Goal: Task Accomplishment & Management: Manage account settings

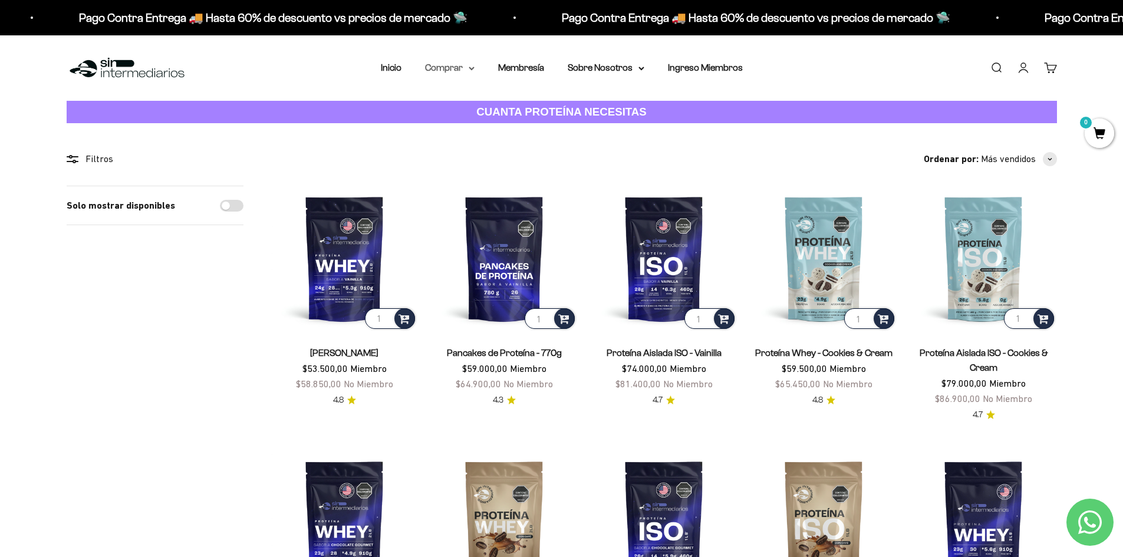
click at [473, 68] on icon at bounding box center [471, 68] width 5 height 2
click at [1027, 68] on link "Iniciar sesión" at bounding box center [1023, 67] width 13 height 13
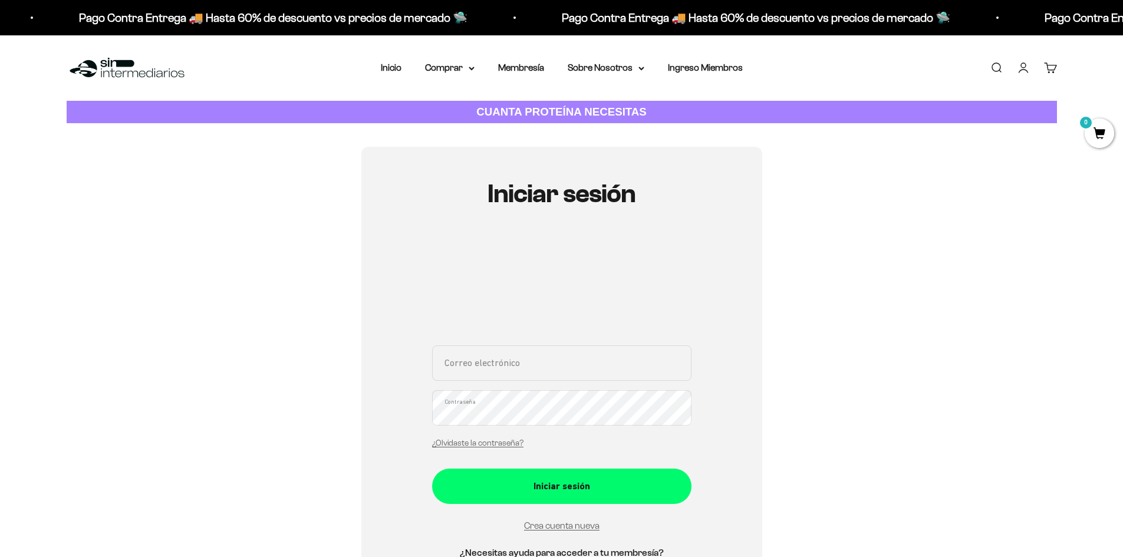
click at [502, 375] on input "Correo electrónico" at bounding box center [561, 363] width 259 height 35
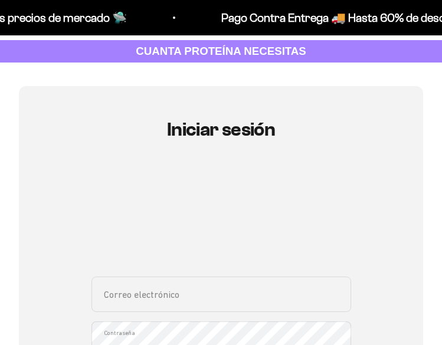
scroll to position [118, 0]
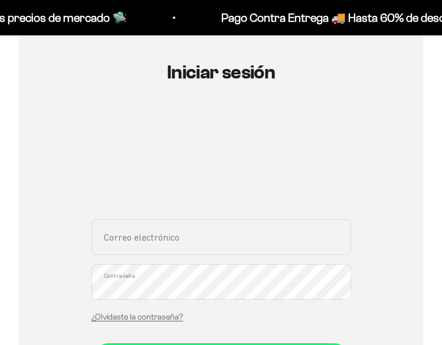
click at [186, 239] on div "Correo electrónico Contraseña ¿Olvidaste la contraseña?" at bounding box center [220, 274] width 259 height 110
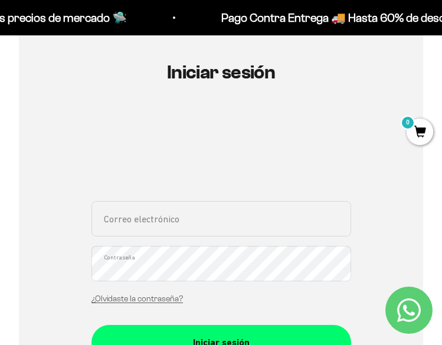
click at [196, 218] on input "Correo electrónico" at bounding box center [220, 218] width 259 height 35
click at [251, 225] on input "Correo electrónico" at bounding box center [220, 218] width 259 height 35
click at [264, 219] on input "Correo electrónico" at bounding box center [220, 218] width 259 height 35
type input "andres_gamboa@outlook.com"
click at [91, 325] on button "Iniciar sesión" at bounding box center [220, 342] width 259 height 35
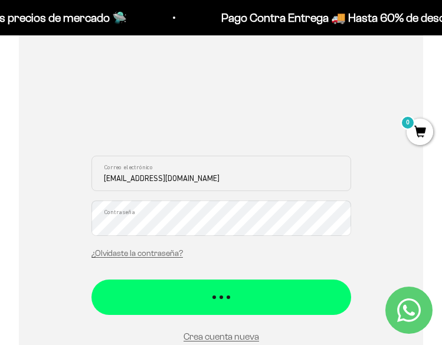
scroll to position [177, 0]
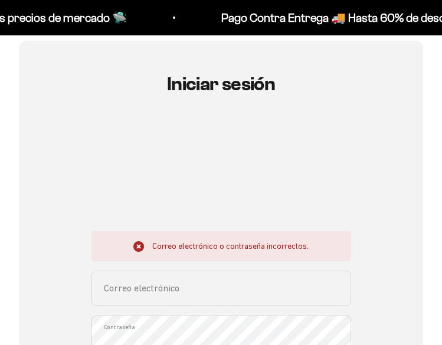
scroll to position [177, 0]
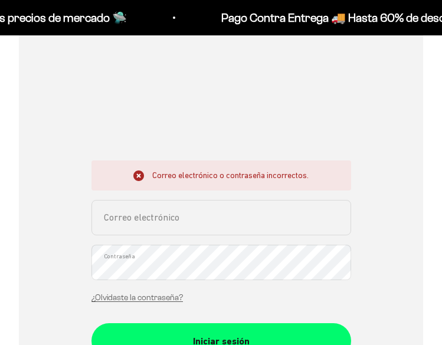
click at [214, 226] on input "Correo electrónico" at bounding box center [220, 217] width 259 height 35
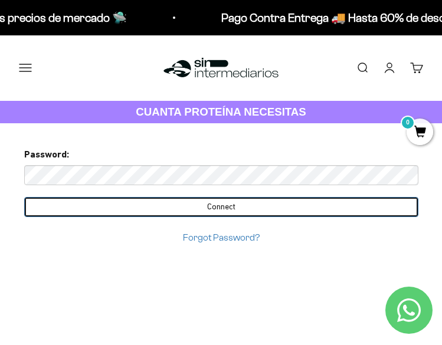
click at [245, 210] on input "Connect" at bounding box center [221, 207] width 394 height 20
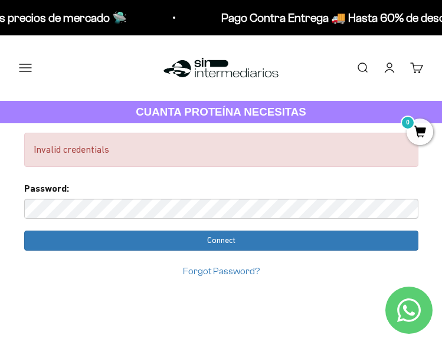
click at [91, 133] on div "Invalid credentials" at bounding box center [221, 150] width 394 height 34
click at [24, 64] on button "Menú" at bounding box center [25, 67] width 13 height 13
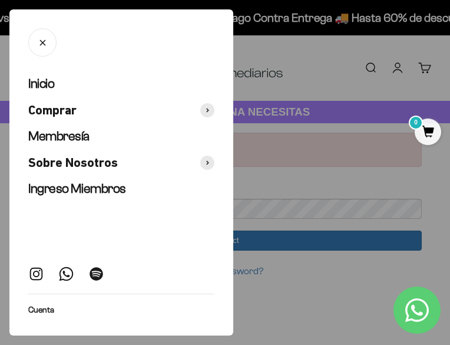
click at [397, 70] on div at bounding box center [225, 172] width 450 height 345
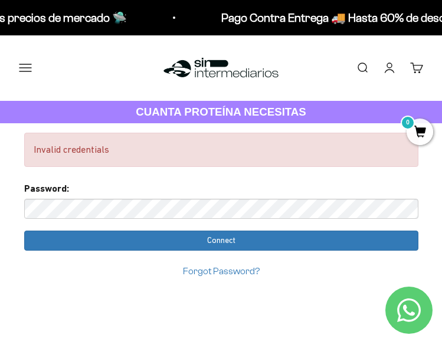
click at [396, 70] on link "Iniciar sesión" at bounding box center [389, 67] width 13 height 13
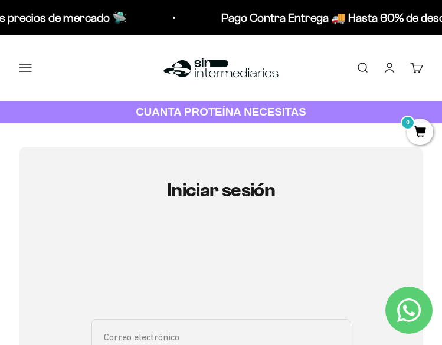
type input "[EMAIL_ADDRESS][DOMAIN_NAME]"
click at [385, 68] on link "Iniciar sesión" at bounding box center [389, 67] width 13 height 13
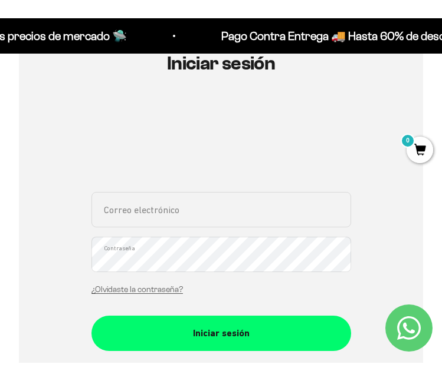
scroll to position [59, 0]
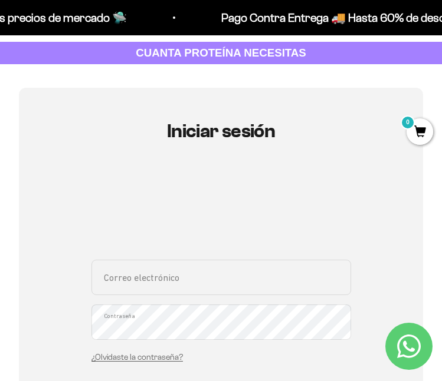
type input "[EMAIL_ADDRESS][DOMAIN_NAME]"
drag, startPoint x: 252, startPoint y: 281, endPoint x: -21, endPoint y: 267, distance: 274.0
type input "an"
